Goal: Task Accomplishment & Management: Manage account settings

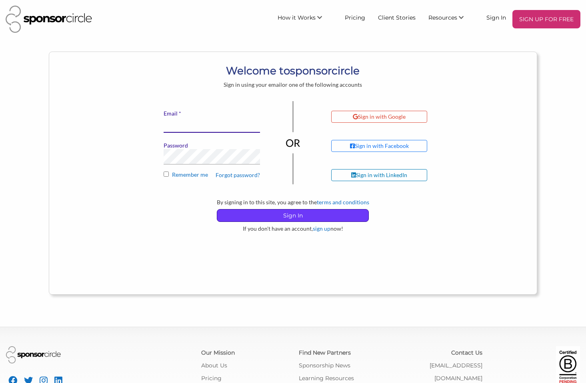
type input "[PERSON_NAME][EMAIL_ADDRESS][DOMAIN_NAME]"
click at [279, 216] on p "Sign In" at bounding box center [292, 216] width 151 height 12
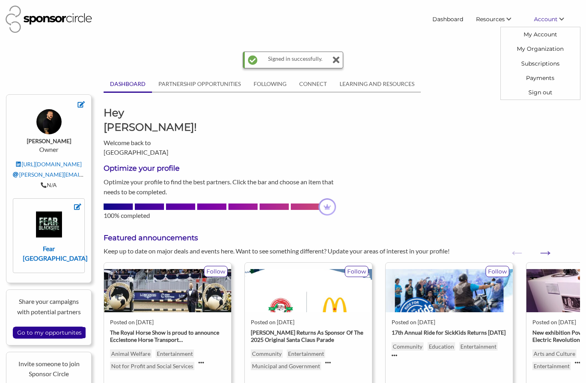
click at [547, 18] on span "Account" at bounding box center [546, 19] width 24 height 7
click at [542, 35] on link "My Account" at bounding box center [540, 34] width 79 height 14
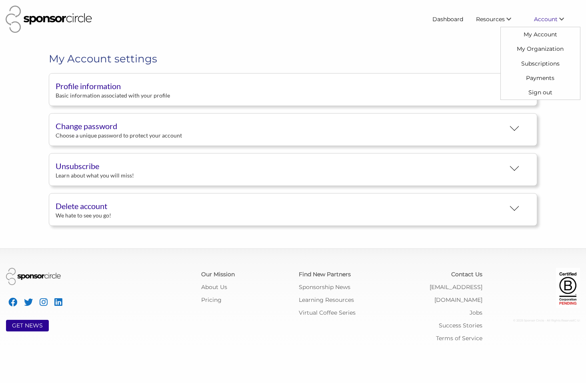
scroll to position [15, 0]
click at [387, 173] on div "Learn about what you will miss!" at bounding box center [280, 175] width 449 height 7
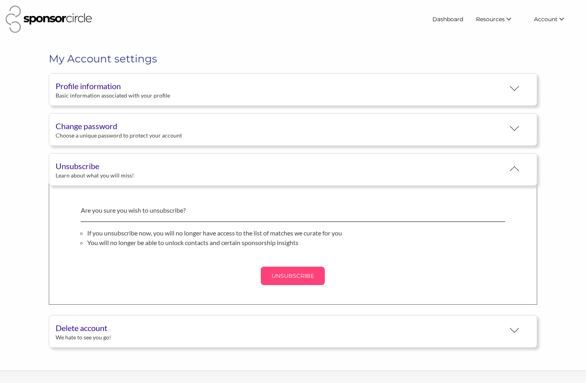
click at [286, 280] on p "UNSUBSCRIBE" at bounding box center [293, 276] width 58 height 12
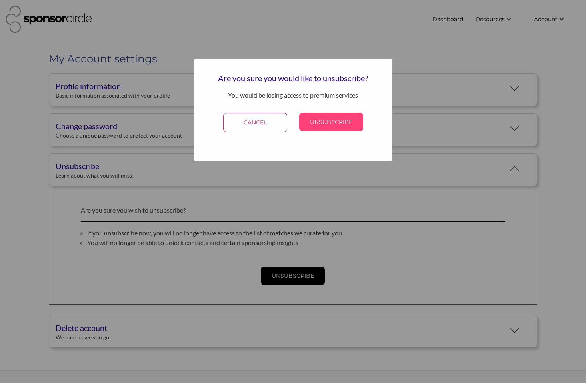
click at [326, 120] on p "UNSUBSCRIBE" at bounding box center [331, 122] width 58 height 12
